Goal: Transaction & Acquisition: Purchase product/service

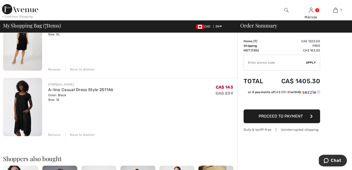
scroll to position [392, 0]
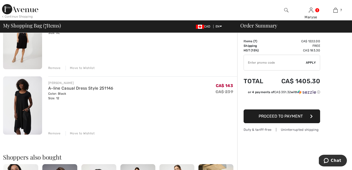
click at [27, 108] on img at bounding box center [22, 105] width 39 height 58
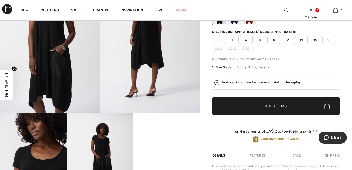
scroll to position [75, 0]
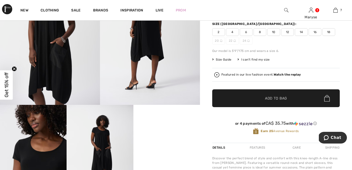
click at [159, 137] on video "Your browser does not support the video tag." at bounding box center [166, 121] width 67 height 33
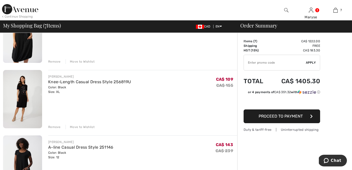
scroll to position [333, 0]
click at [17, 94] on img at bounding box center [22, 99] width 39 height 58
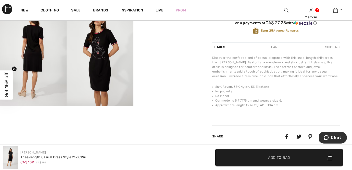
scroll to position [174, 0]
click at [173, 40] on video "Your browser does not support the video tag." at bounding box center [166, 22] width 67 height 33
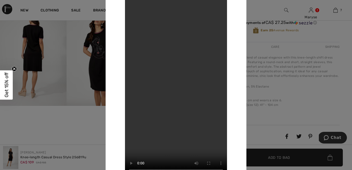
click at [56, 111] on div at bounding box center [176, 85] width 352 height 170
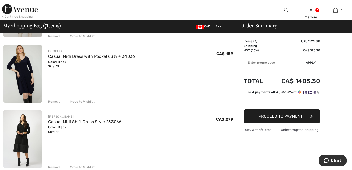
scroll to position [161, 0]
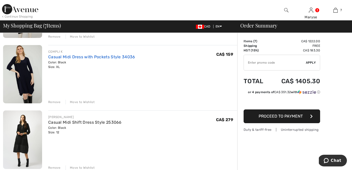
click at [84, 57] on link "Casual Midi Dress with Pockets Style 34036" at bounding box center [91, 57] width 87 height 5
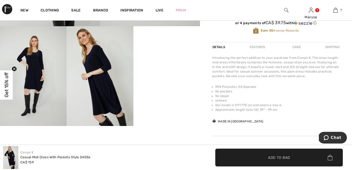
scroll to position [155, 0]
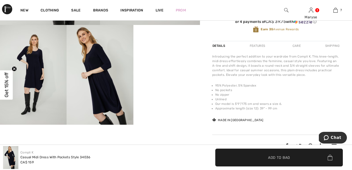
click at [164, 58] on video "Your browser does not support the video tag." at bounding box center [166, 41] width 67 height 33
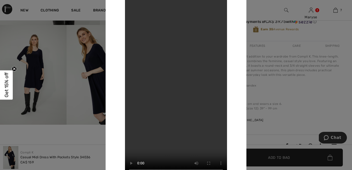
click at [110, 28] on div "Your browser does not support the video tag." at bounding box center [176, 85] width 141 height 206
click at [110, 29] on div "Your browser does not support the video tag." at bounding box center [176, 85] width 141 height 206
click at [43, 16] on div at bounding box center [176, 85] width 352 height 170
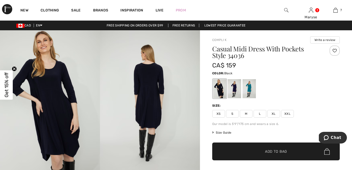
scroll to position [0, 0]
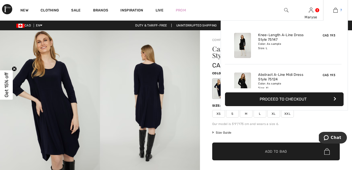
click at [339, 12] on link "7" at bounding box center [335, 10] width 24 height 6
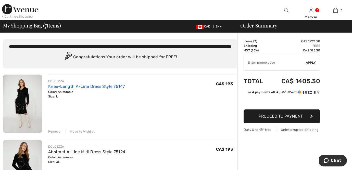
click at [55, 87] on link "Knee-Length A-Line Dress Style 75147" at bounding box center [86, 86] width 77 height 5
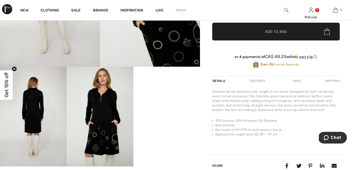
scroll to position [116, 0]
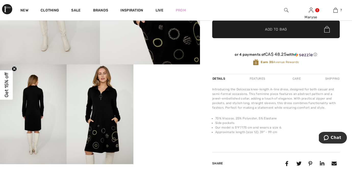
click at [163, 98] on video "Your browser does not support the video tag." at bounding box center [166, 80] width 67 height 33
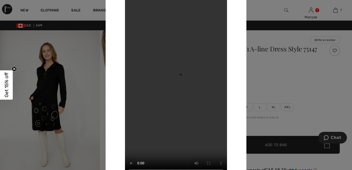
scroll to position [0, 0]
click at [92, 19] on div at bounding box center [176, 85] width 352 height 170
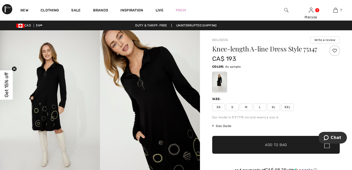
click at [274, 108] on span "XL" at bounding box center [273, 107] width 13 height 8
click at [262, 148] on span "✔ Added to Bag Add to Bag" at bounding box center [275, 145] width 127 height 18
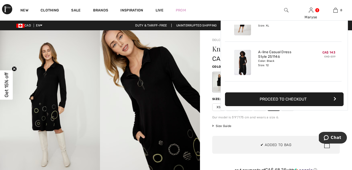
scroll to position [254, 0]
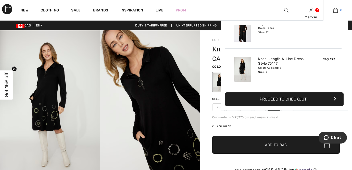
click at [339, 12] on link "8" at bounding box center [335, 10] width 24 height 6
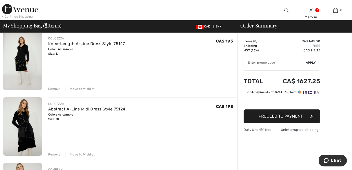
scroll to position [44, 0]
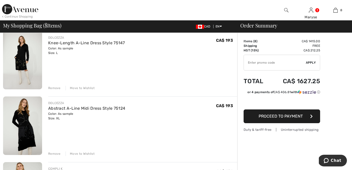
click at [58, 88] on div "Remove" at bounding box center [54, 88] width 12 height 5
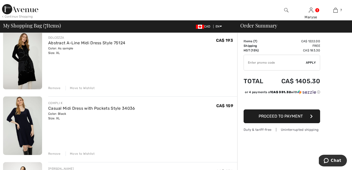
click at [34, 76] on img at bounding box center [22, 60] width 39 height 58
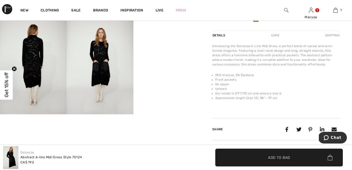
scroll to position [167, 0]
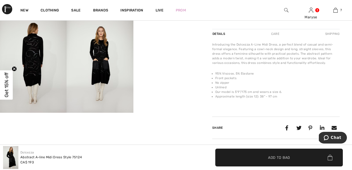
click at [151, 46] on video "Your browser does not support the video tag." at bounding box center [166, 29] width 67 height 33
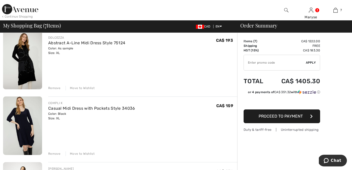
click at [53, 88] on div "Remove" at bounding box center [54, 88] width 12 height 5
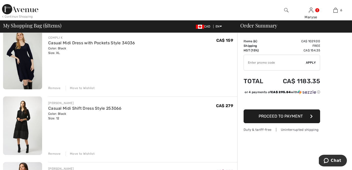
click at [58, 111] on div "Casual Midi Shift Dress Style 253066" at bounding box center [84, 109] width 73 height 6
click at [37, 120] on img at bounding box center [22, 126] width 39 height 58
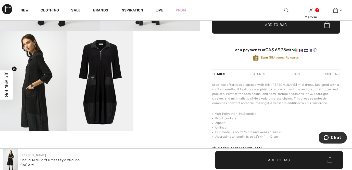
scroll to position [136, 0]
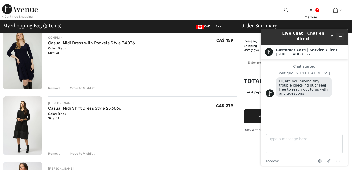
click at [342, 35] on icon "Minimize widget" at bounding box center [340, 37] width 4 height 4
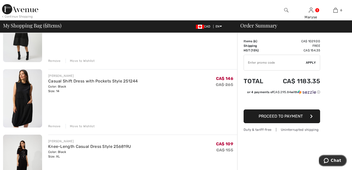
scroll to position [136, 0]
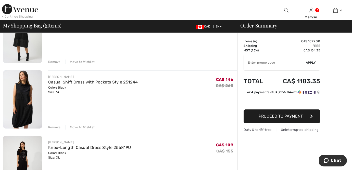
click at [74, 79] on div "Casual Shift Dress with Pockets Style 251244" at bounding box center [92, 82] width 89 height 6
click at [75, 82] on link "Casual Shift Dress with Pockets Style 251244" at bounding box center [92, 82] width 89 height 5
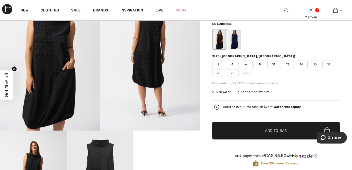
scroll to position [50, 0]
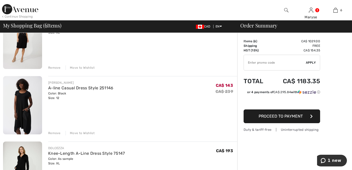
scroll to position [259, 0]
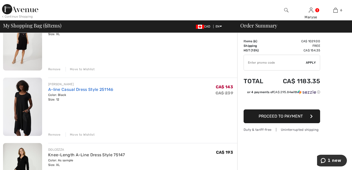
click at [75, 88] on link "A-line Casual Dress Style 251146" at bounding box center [80, 89] width 65 height 5
